Goal: Find specific page/section: Find specific page/section

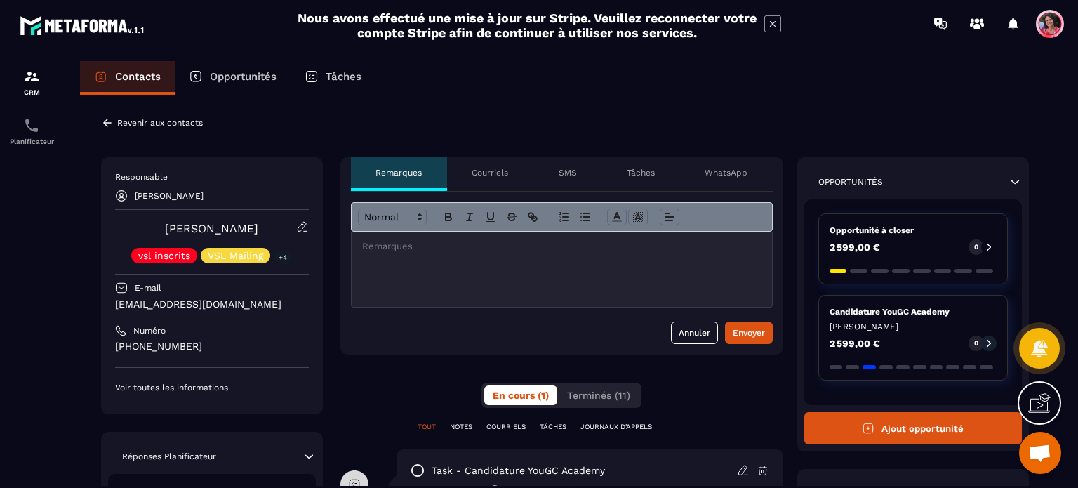
click at [256, 78] on p "Opportunités" at bounding box center [243, 76] width 67 height 13
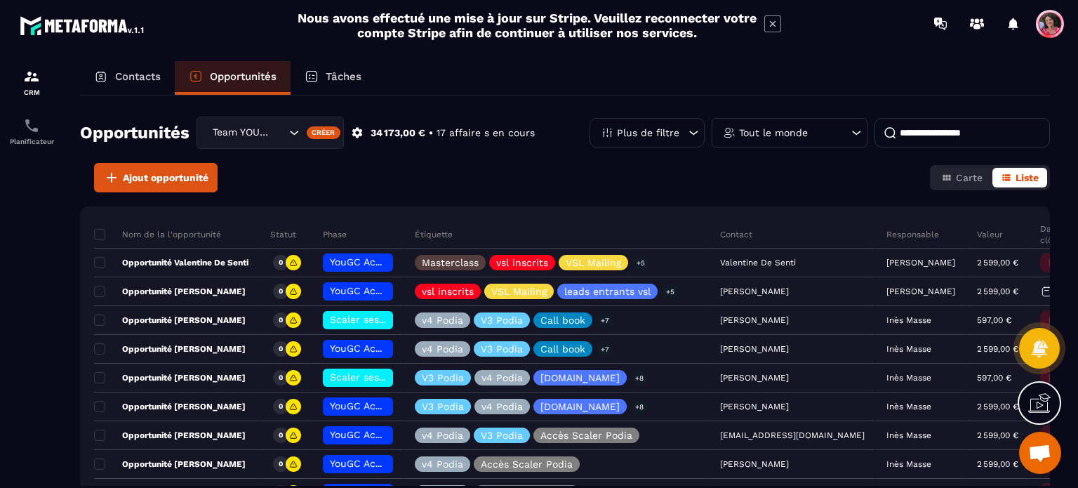
click at [270, 134] on div "Team YOUGC - Formations" at bounding box center [247, 132] width 79 height 15
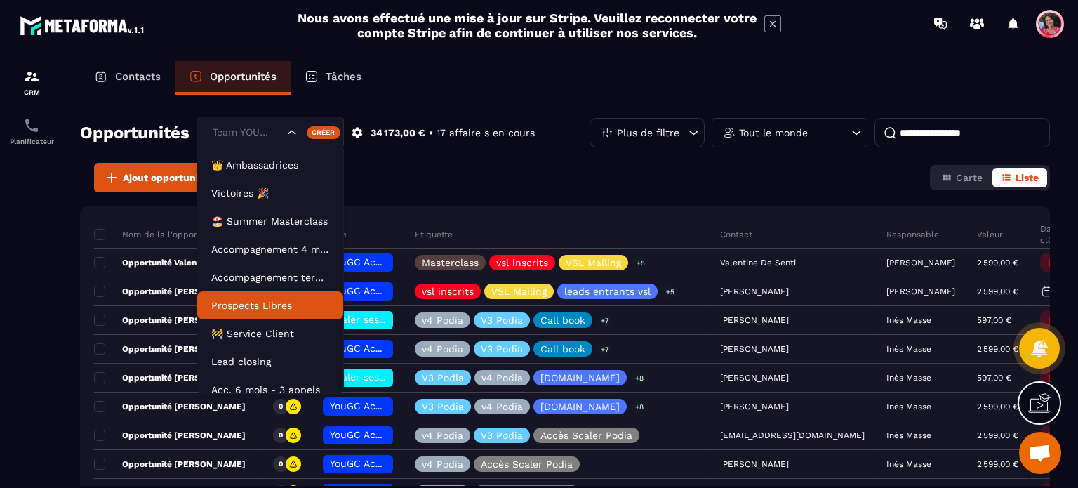
scroll to position [35, 0]
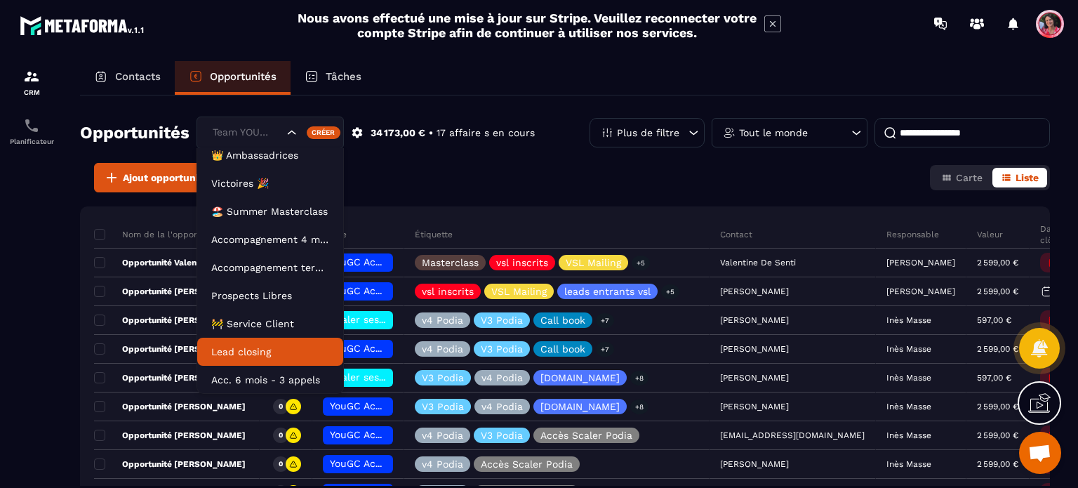
click at [262, 347] on p "Lead closing" at bounding box center [270, 352] width 118 height 14
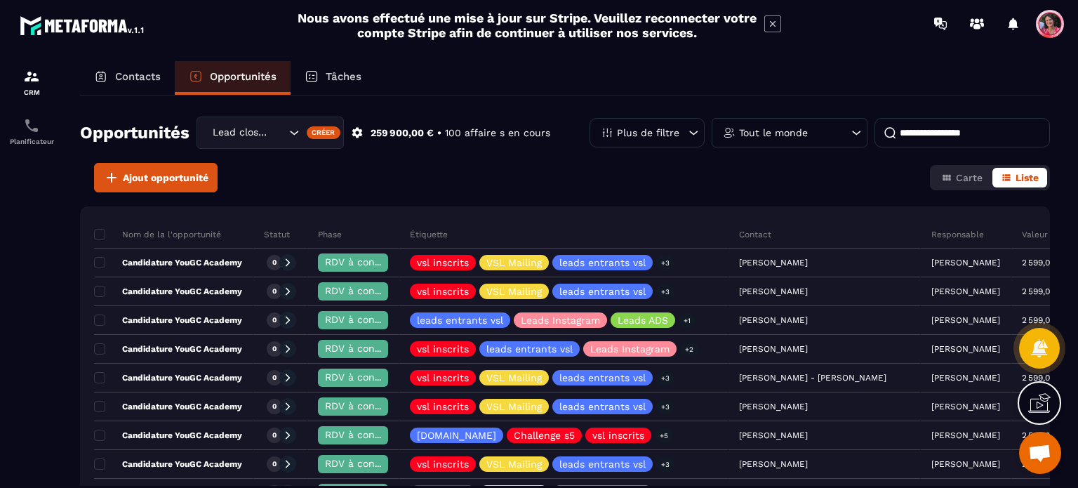
click at [799, 131] on p "Tout le monde" at bounding box center [773, 133] width 69 height 10
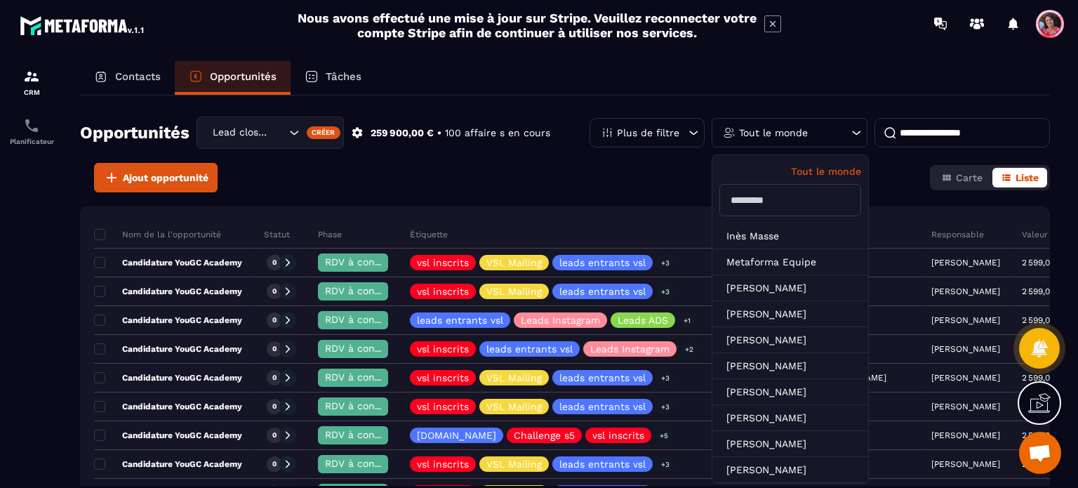
click at [748, 190] on input "text" at bounding box center [790, 200] width 142 height 32
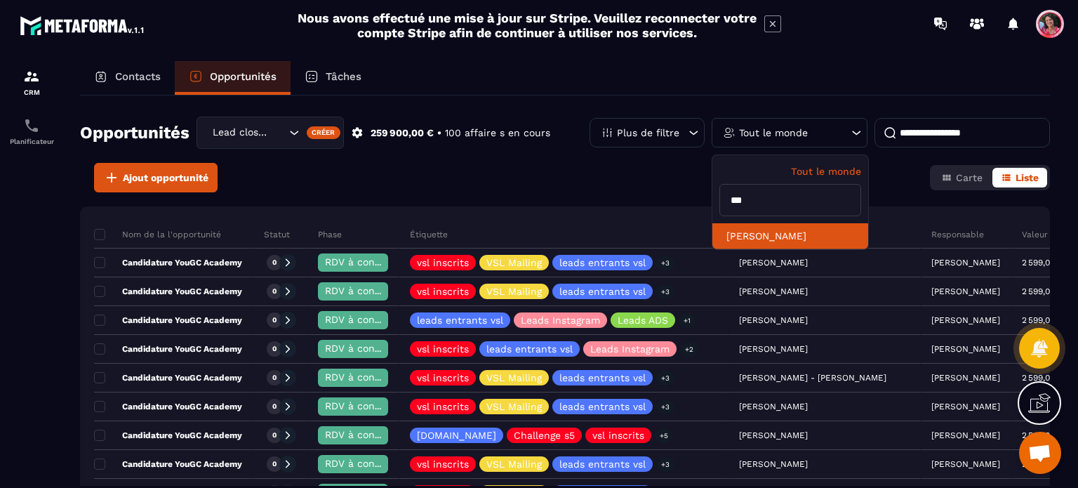
type input "***"
click at [786, 244] on li "[PERSON_NAME]" at bounding box center [790, 236] width 156 height 26
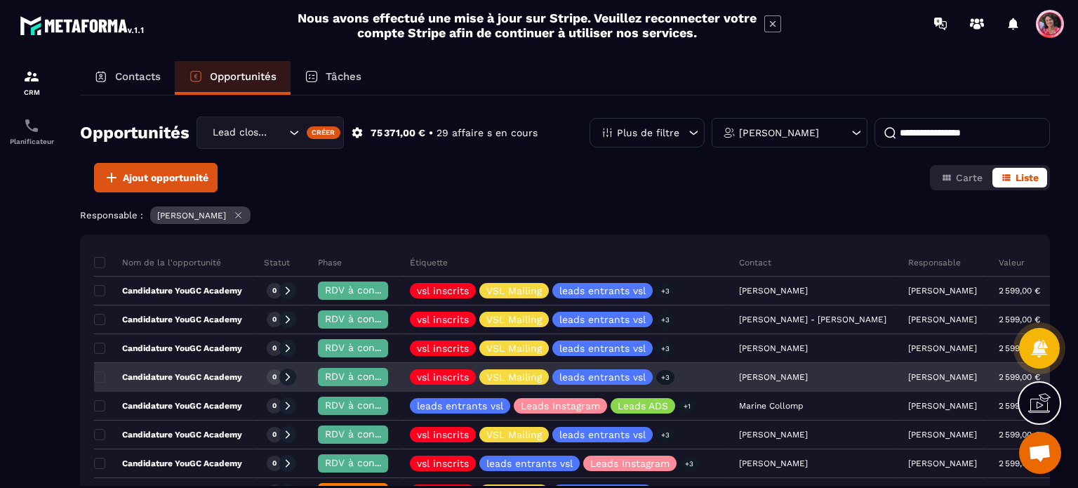
click at [208, 376] on p "Candidature YouGC Academy" at bounding box center [168, 376] width 148 height 11
